Goal: Information Seeking & Learning: Find specific fact

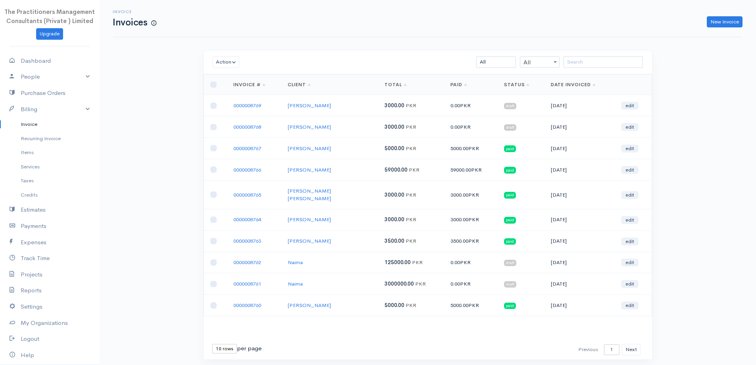
click at [577, 56] on input "search" at bounding box center [602, 62] width 79 height 12
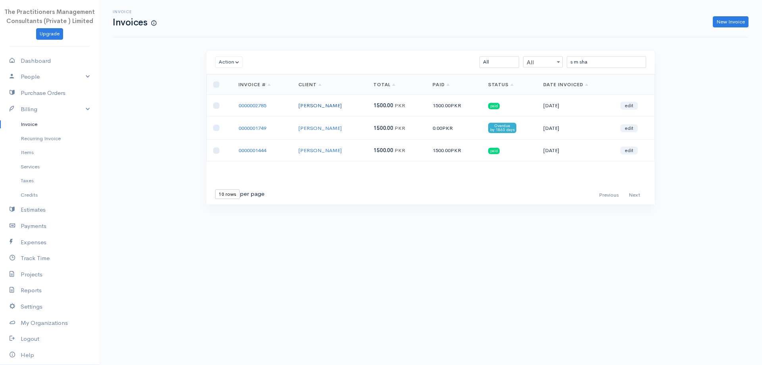
type input "s m sha"
click at [318, 108] on link "[PERSON_NAME]" at bounding box center [319, 105] width 43 height 7
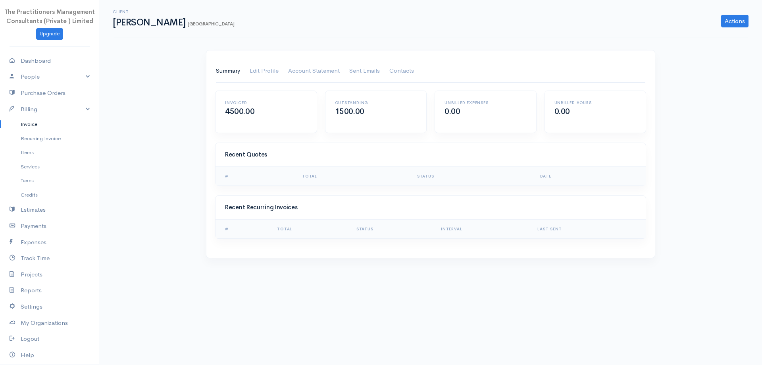
click at [23, 127] on link "Invoice" at bounding box center [49, 124] width 99 height 14
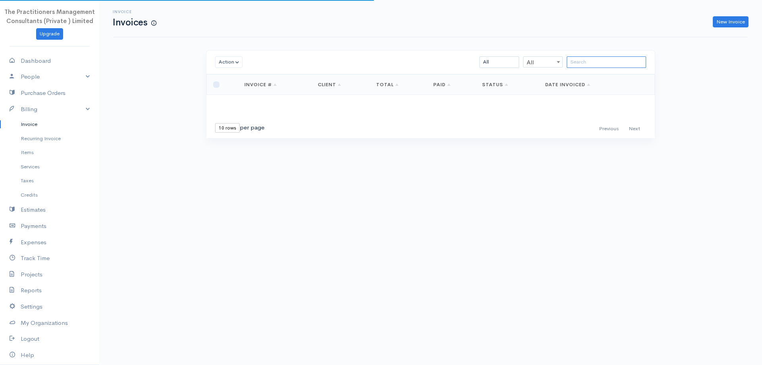
click at [594, 64] on input "search" at bounding box center [606, 62] width 79 height 12
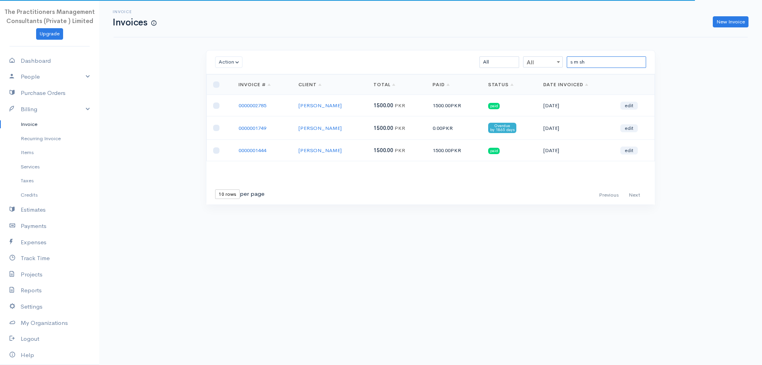
type input "s m sh"
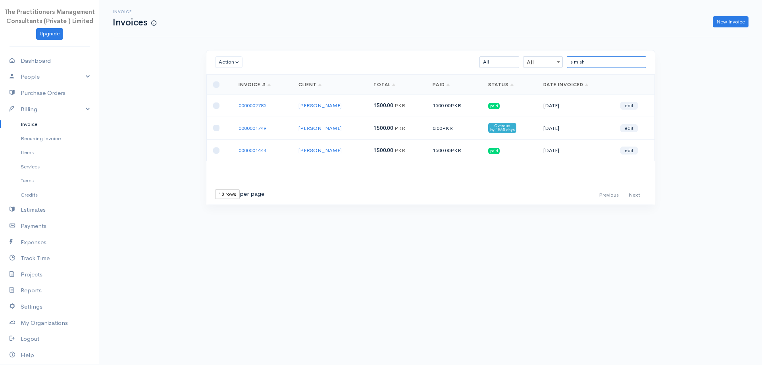
drag, startPoint x: 627, startPoint y: 63, endPoint x: 337, endPoint y: 37, distance: 290.9
click at [337, 36] on div "Invoice Invoices New Invoice Action Archive Delete Download PDF Send [PERSON_NA…" at bounding box center [430, 117] width 663 height 234
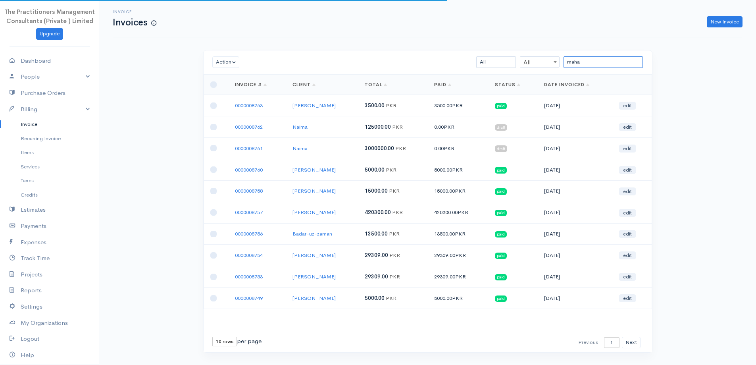
type input "[PERSON_NAME]"
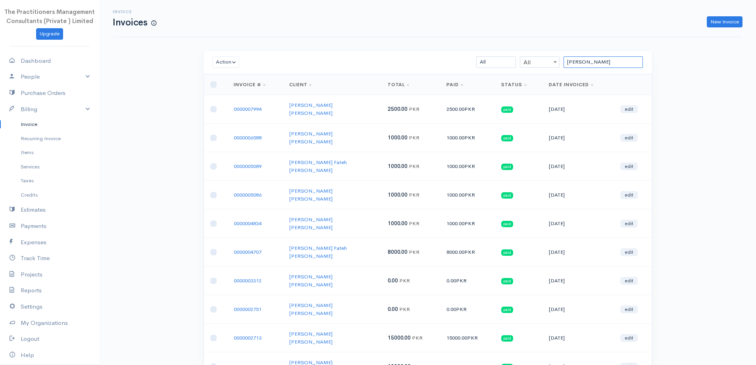
drag, startPoint x: 595, startPoint y: 66, endPoint x: 410, endPoint y: 64, distance: 184.9
click at [410, 64] on div "[PERSON_NAME] All All All Draft Viewed Sent Paid Partial Overdue Unpaid/Open" at bounding box center [464, 62] width 366 height 12
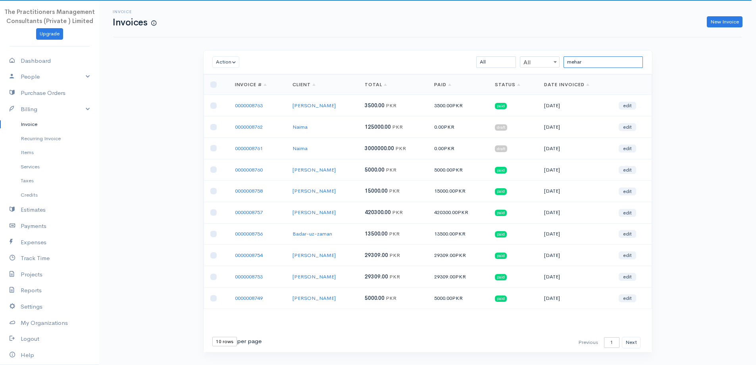
type input "mehar"
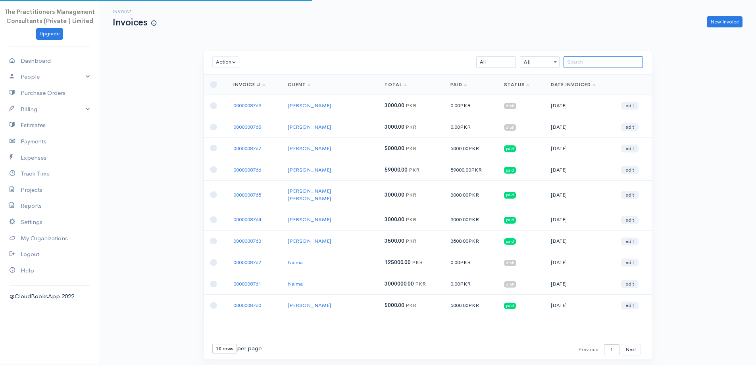
click at [597, 62] on input "search" at bounding box center [602, 62] width 79 height 12
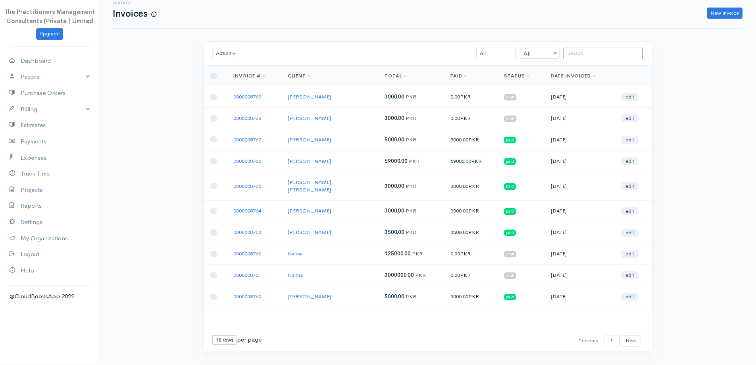
scroll to position [17, 0]
